Goal: Navigation & Orientation: Find specific page/section

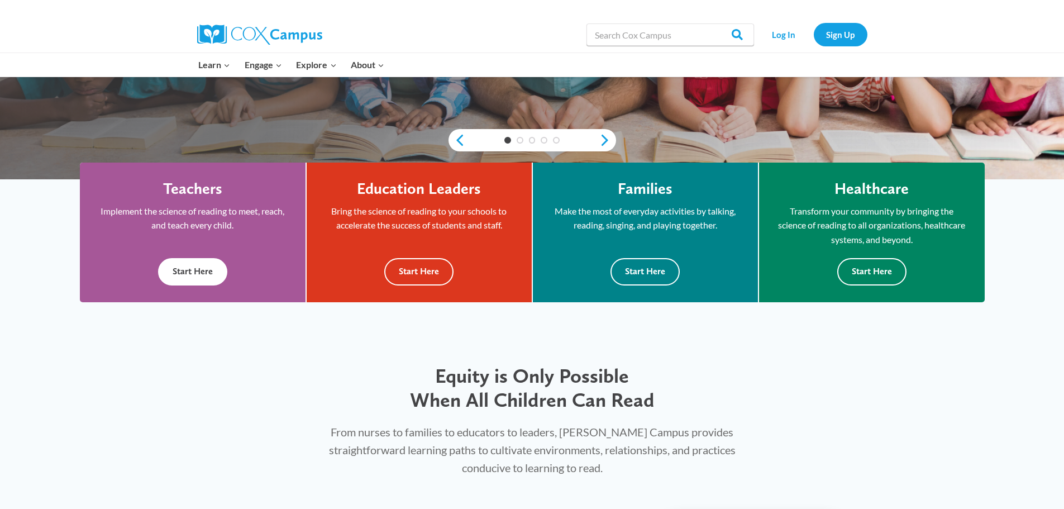
click at [198, 265] on button "Start Here" at bounding box center [192, 271] width 69 height 27
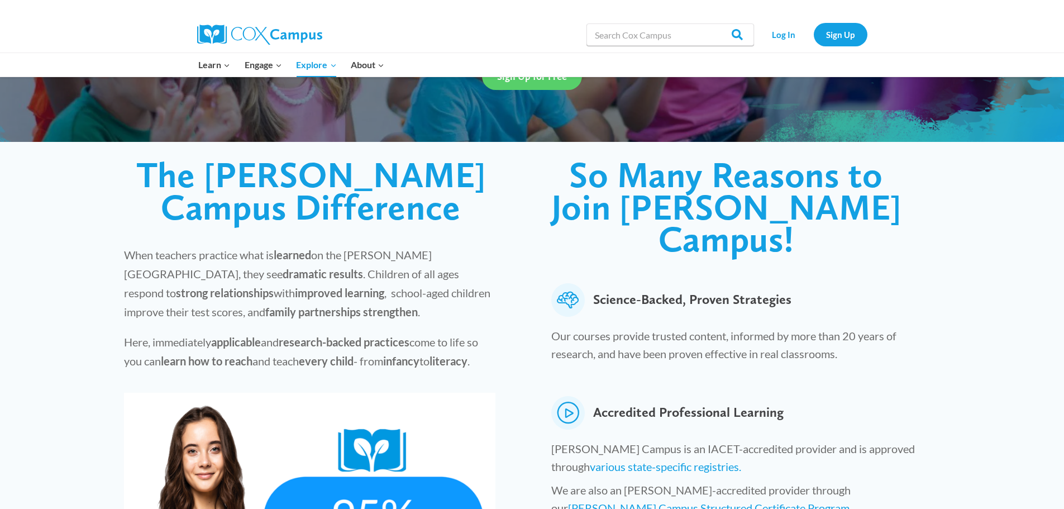
scroll to position [168, 0]
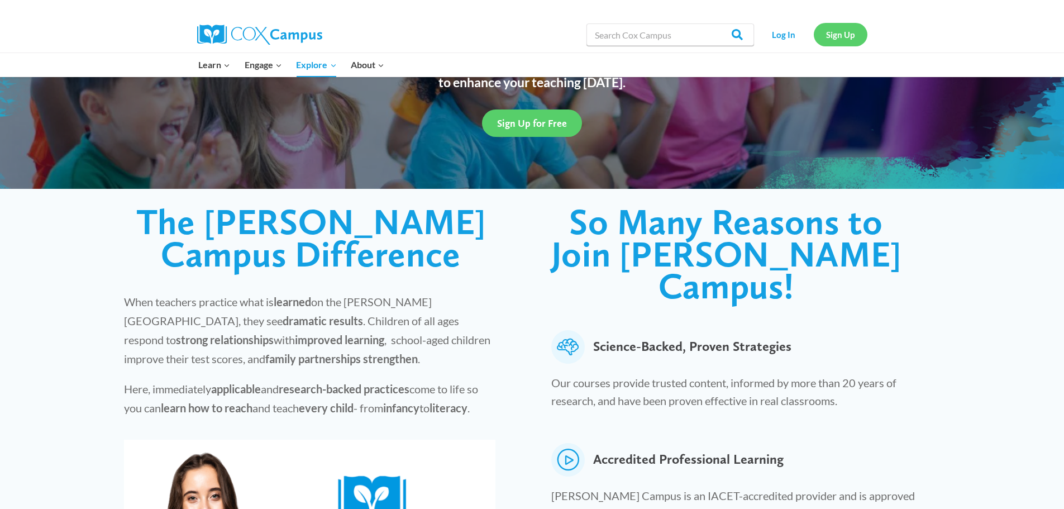
click at [846, 35] on link "Sign Up" at bounding box center [841, 34] width 54 height 23
